Goal: Navigation & Orientation: Find specific page/section

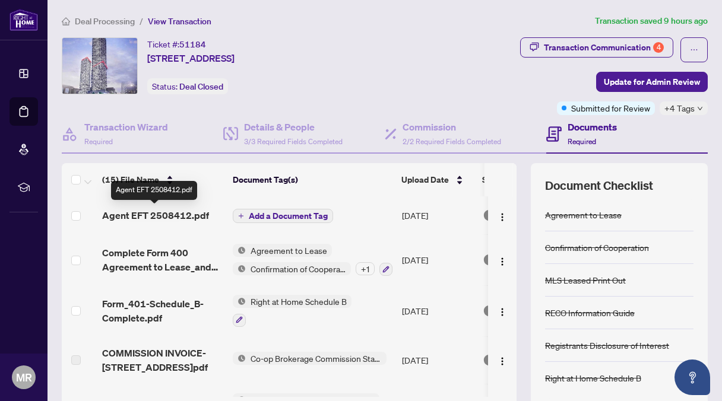
click at [183, 212] on span "Agent EFT 2508412.pdf" at bounding box center [155, 215] width 107 height 14
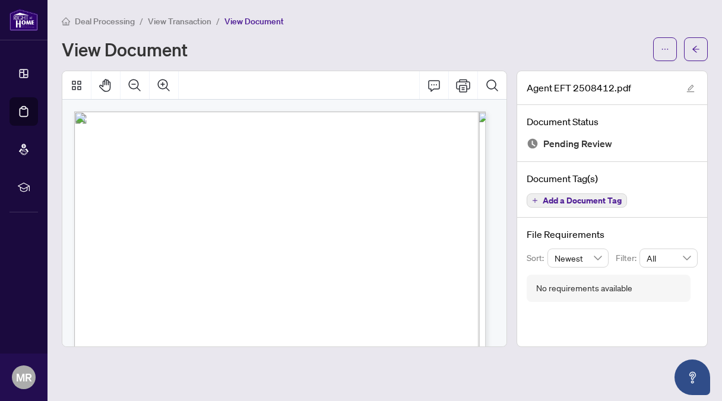
click at [156, 372] on main "Deal Processing / View Transaction / View Document View Document Agent EFT 2508…" at bounding box center [384, 200] width 674 height 401
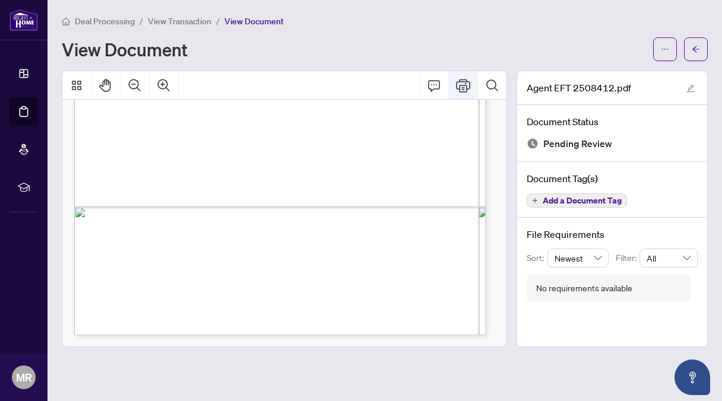
click at [462, 80] on icon "Print" at bounding box center [463, 85] width 14 height 14
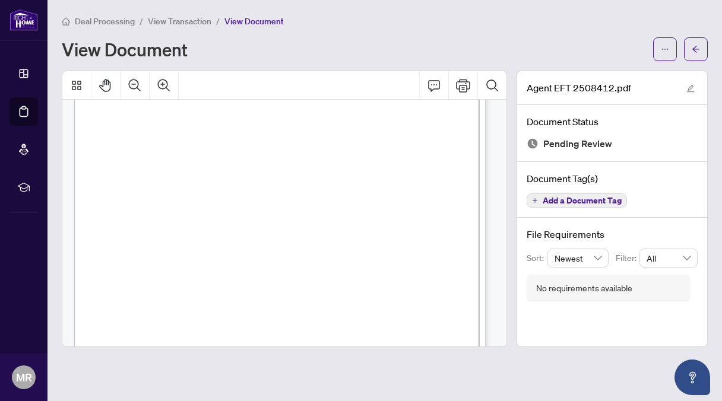
scroll to position [0, 0]
click at [461, 81] on icon "Print" at bounding box center [463, 85] width 14 height 13
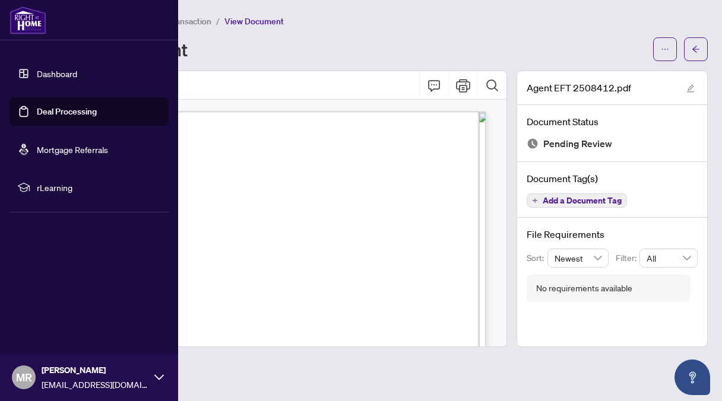
click at [67, 108] on link "Deal Processing" at bounding box center [67, 111] width 60 height 11
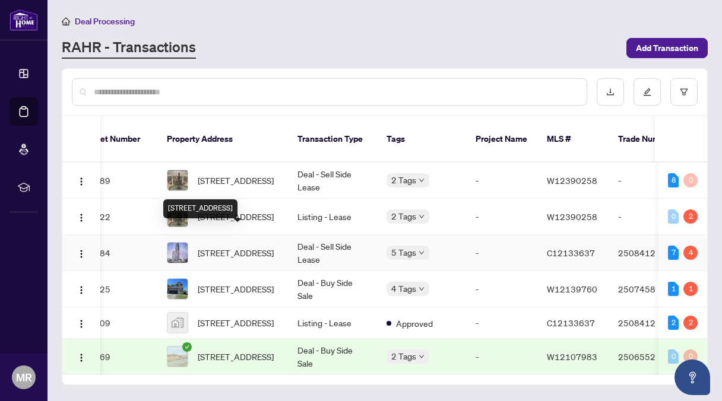
click at [226, 246] on span "[STREET_ADDRESS]" at bounding box center [236, 252] width 76 height 13
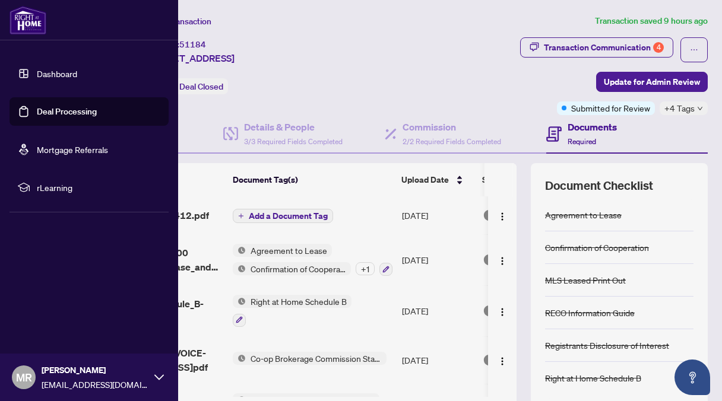
click at [62, 109] on link "Deal Processing" at bounding box center [67, 111] width 60 height 11
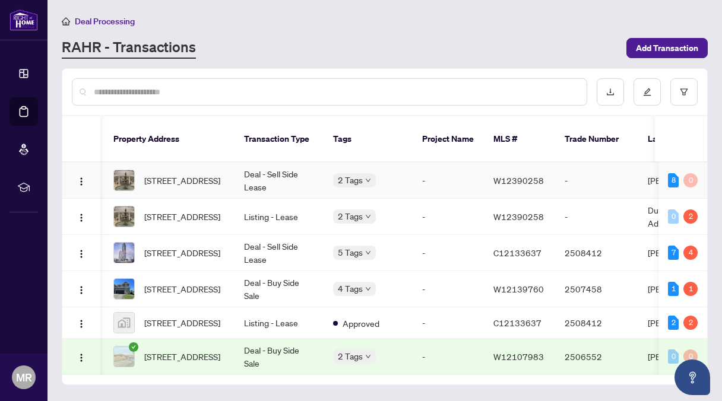
scroll to position [0, 81]
click at [269, 271] on td "Deal - Buy Side Sale" at bounding box center [277, 289] width 89 height 36
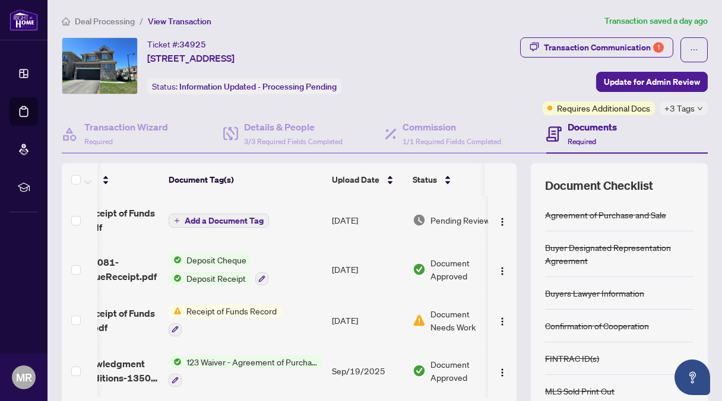
scroll to position [0, 97]
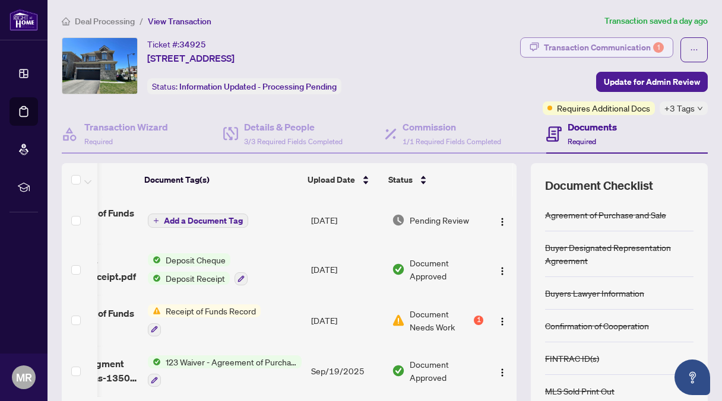
click at [602, 40] on div "Transaction Communication 1" at bounding box center [604, 47] width 120 height 19
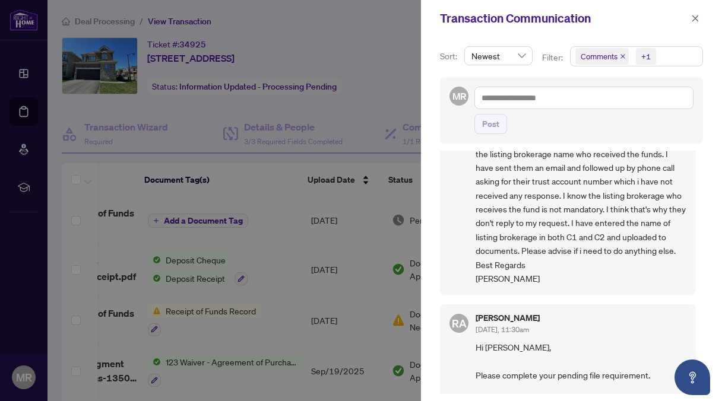
scroll to position [62, 0]
click at [695, 16] on icon "close" at bounding box center [695, 18] width 8 height 8
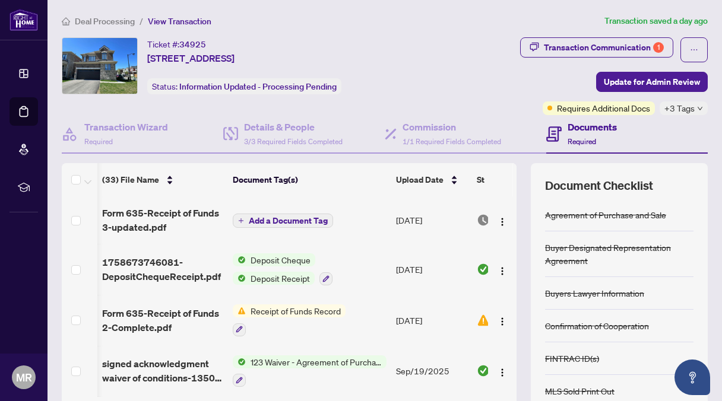
scroll to position [0, 97]
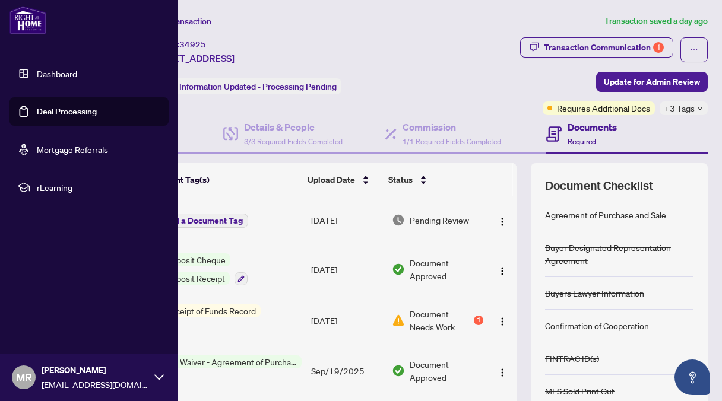
click at [43, 108] on link "Deal Processing" at bounding box center [67, 111] width 60 height 11
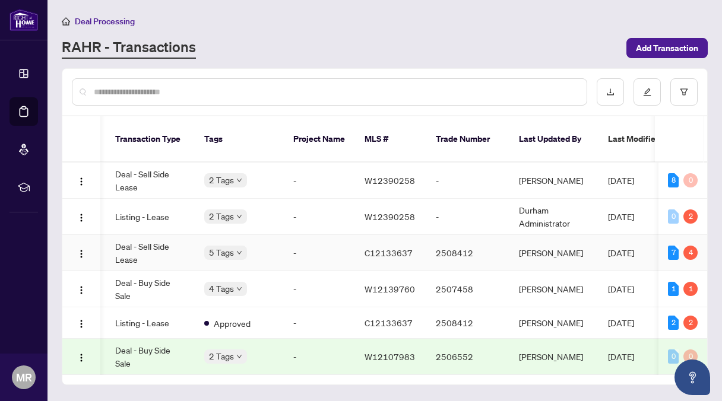
scroll to position [0, 217]
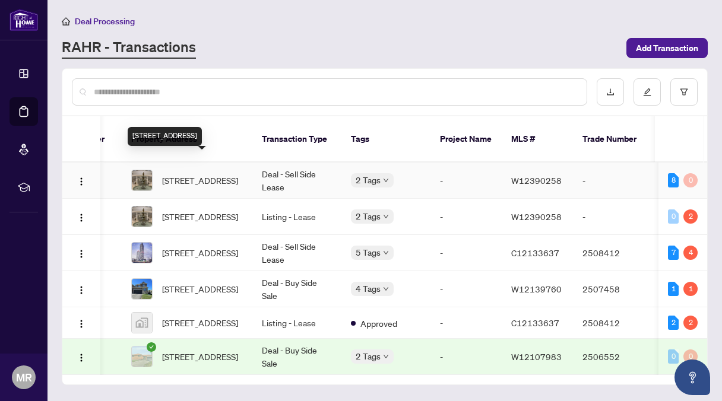
click at [195, 174] on span "[STREET_ADDRESS]" at bounding box center [200, 180] width 76 height 13
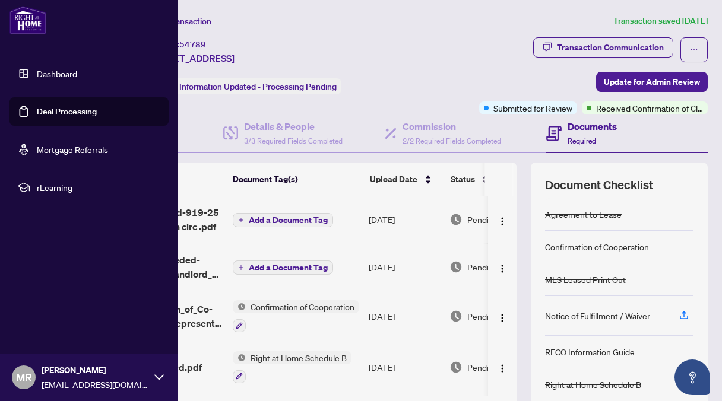
click at [37, 109] on link "Deal Processing" at bounding box center [67, 111] width 60 height 11
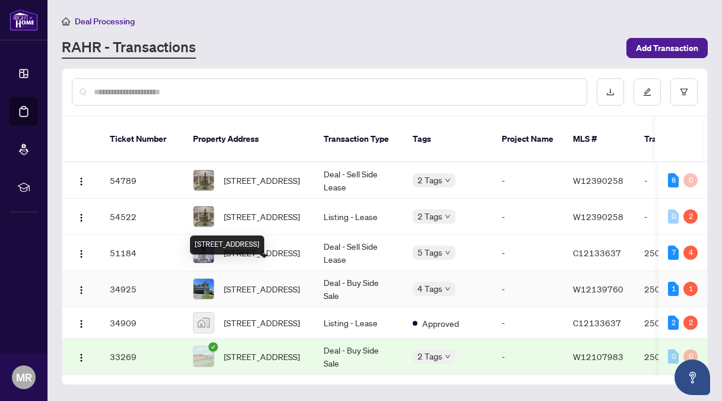
click at [288, 282] on span "[STREET_ADDRESS]" at bounding box center [262, 288] width 76 height 13
